Goal: Information Seeking & Learning: Learn about a topic

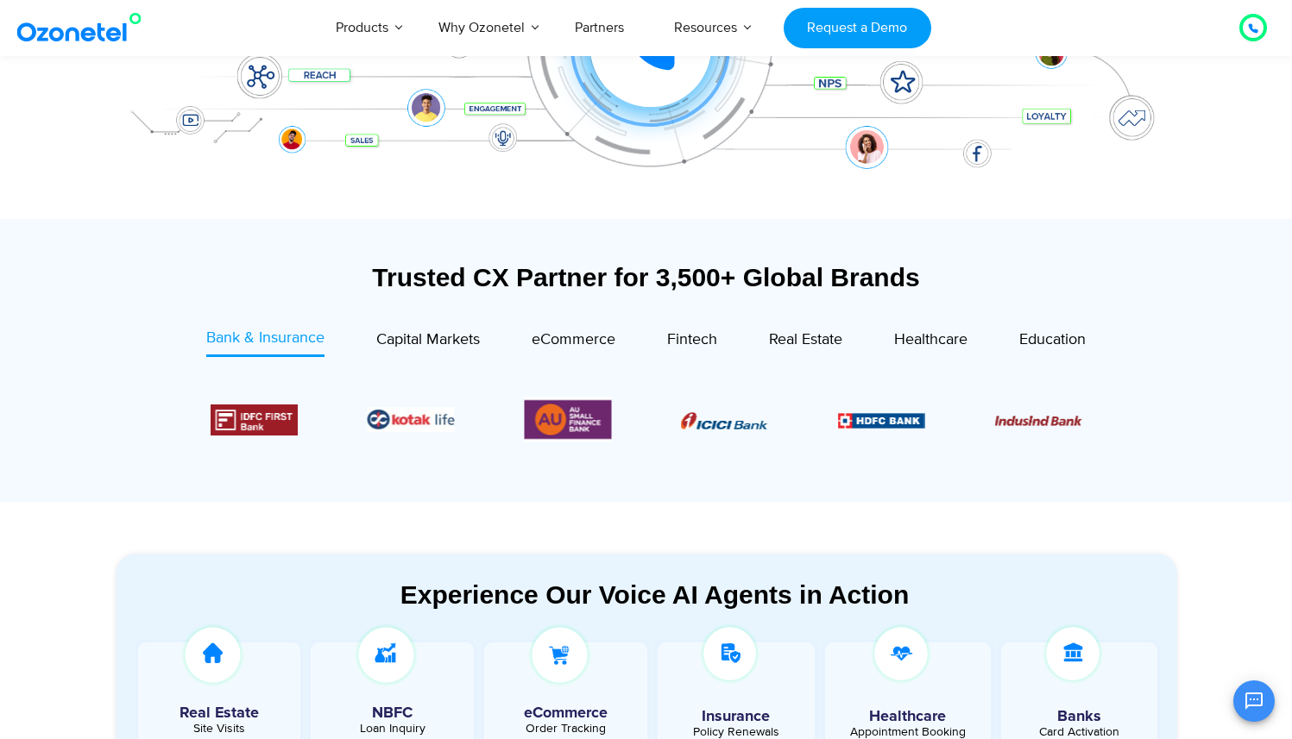
scroll to position [371, 0]
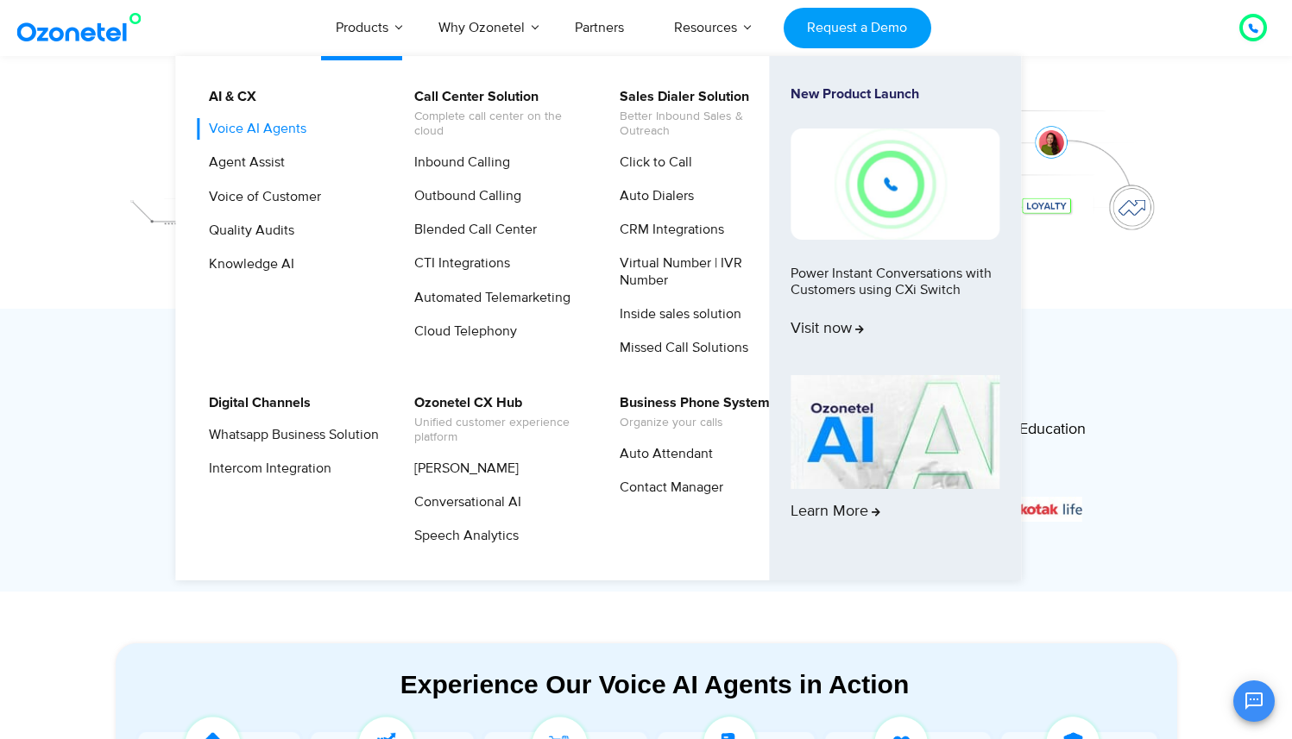
click at [286, 130] on link "Voice AI Agents" at bounding box center [253, 129] width 111 height 22
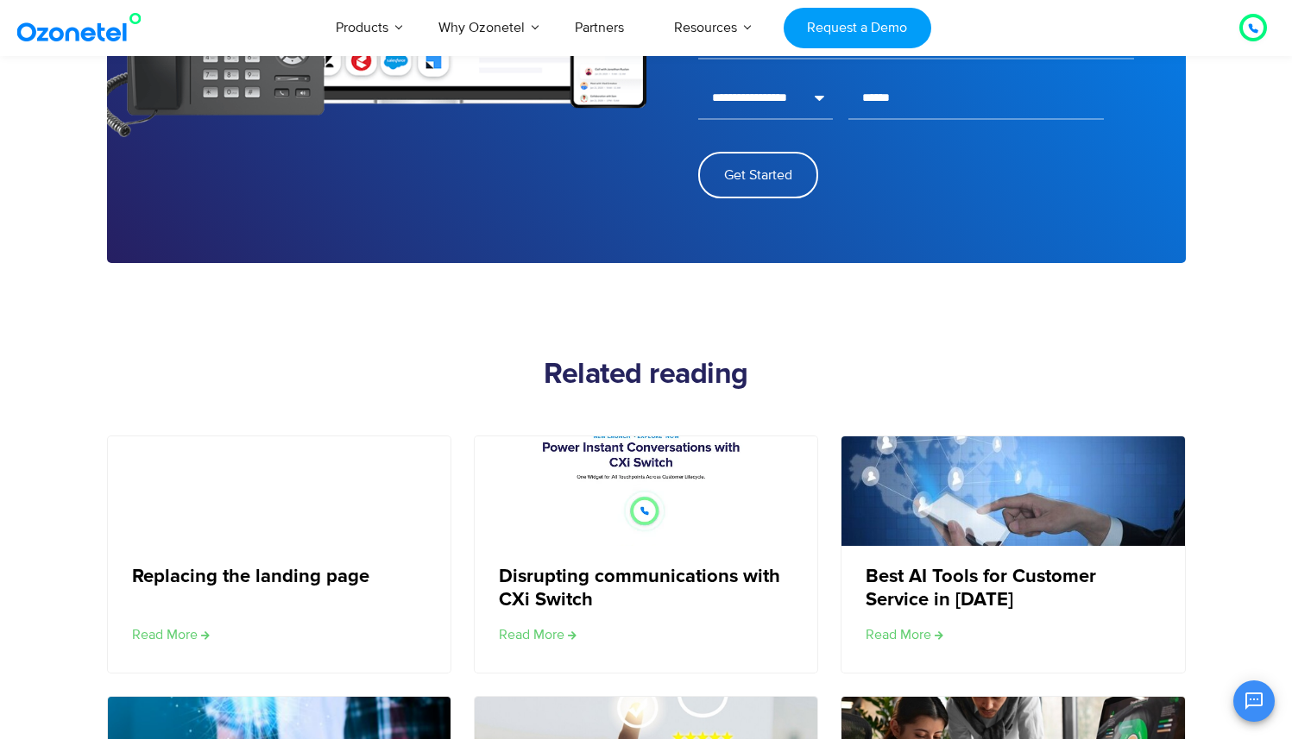
scroll to position [2701, 0]
